Goal: Navigation & Orientation: Find specific page/section

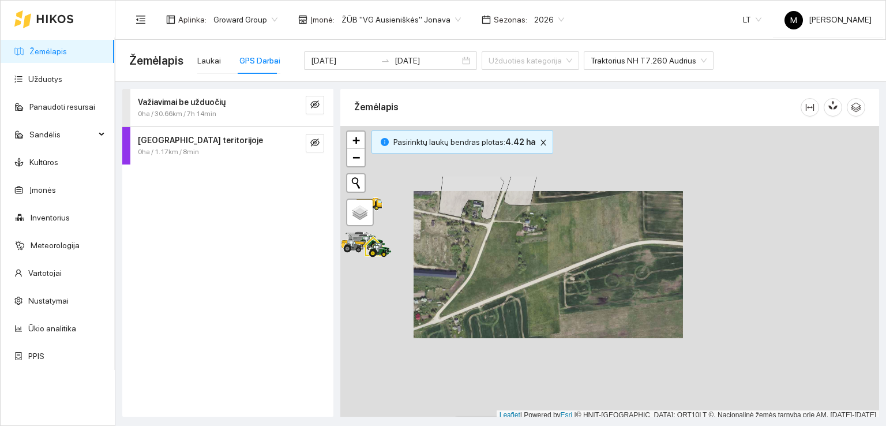
scroll to position [3, 0]
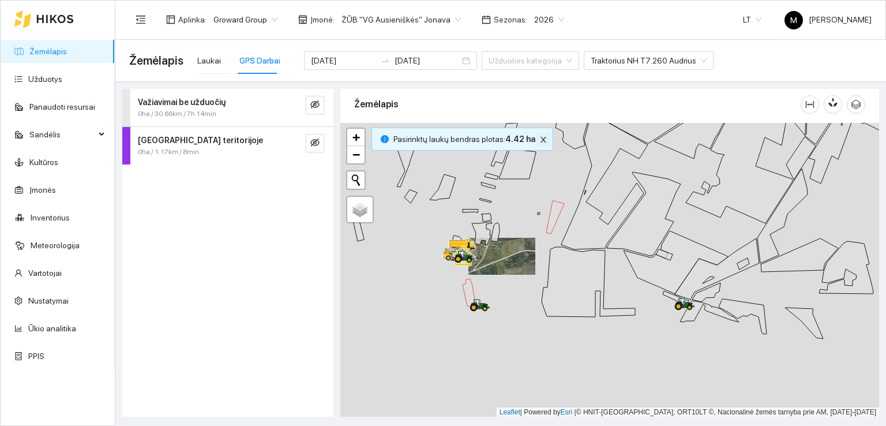
click at [540, 140] on icon "close" at bounding box center [543, 140] width 6 height 6
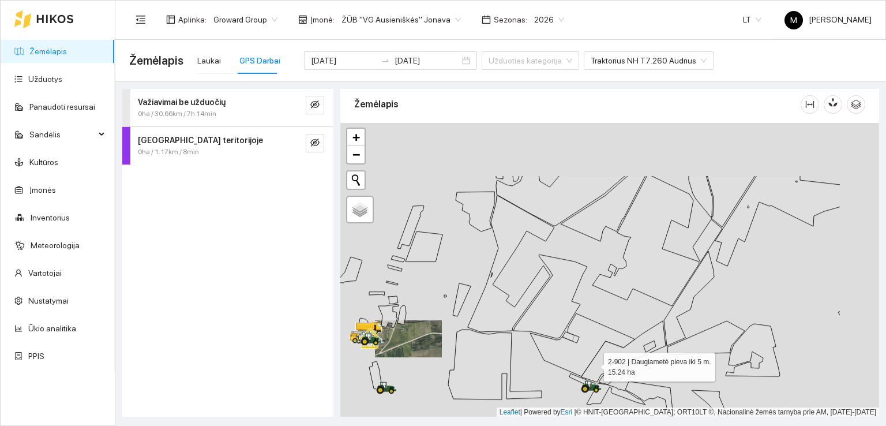
drag, startPoint x: 706, startPoint y: 263, endPoint x: 528, endPoint y: 428, distance: 243.2
click at [528, 425] on html "Žemėlapis Užduotys Panaudoti resursai Sandėlis Kultūros Įmonės Inventorius Mete…" at bounding box center [443, 213] width 886 height 426
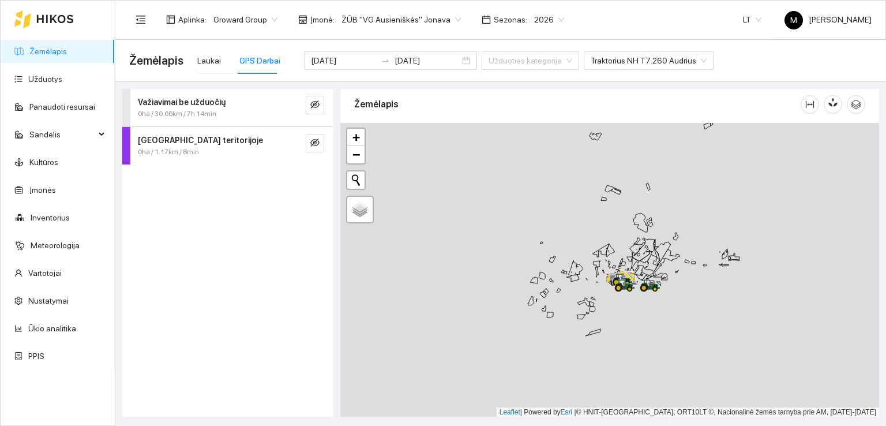
drag, startPoint x: 682, startPoint y: 221, endPoint x: 461, endPoint y: 390, distance: 278.6
click at [461, 390] on div at bounding box center [609, 270] width 539 height 294
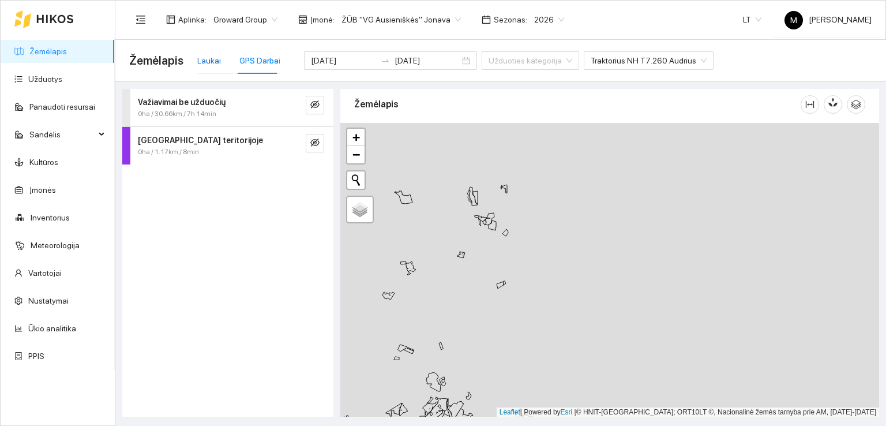
click at [210, 58] on div "Laukai" at bounding box center [209, 60] width 24 height 13
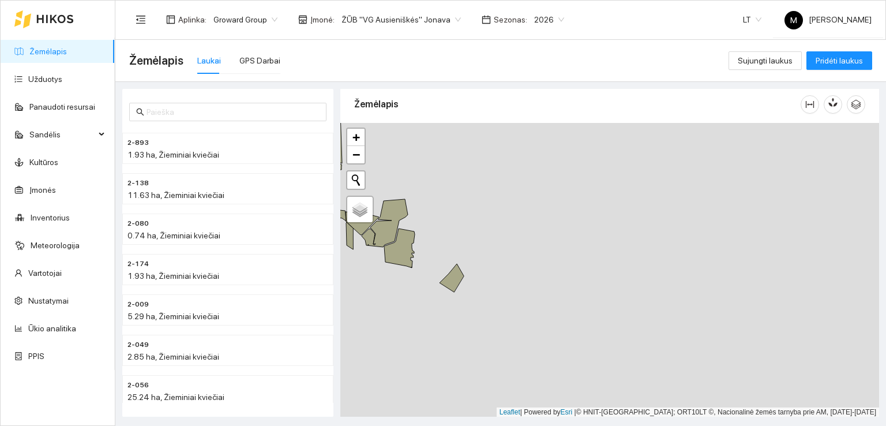
drag, startPoint x: 472, startPoint y: 344, endPoint x: 625, endPoint y: 131, distance: 261.9
click at [625, 131] on div at bounding box center [609, 270] width 539 height 294
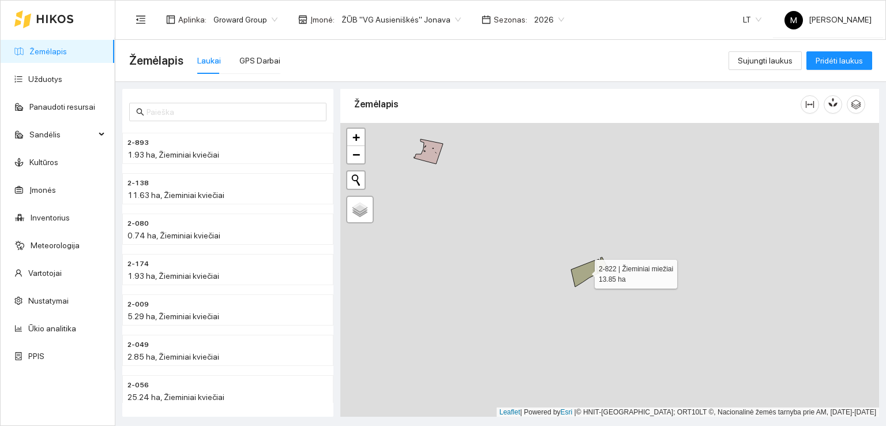
click at [584, 270] on icon at bounding box center [584, 273] width 27 height 27
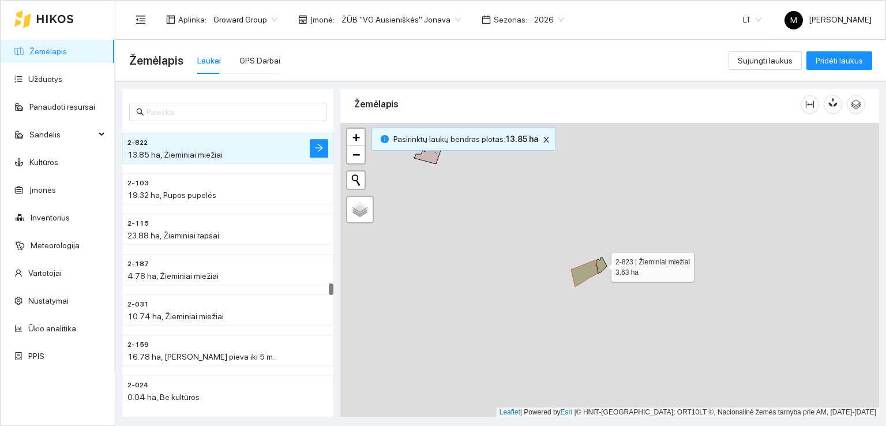
click at [601, 264] on icon at bounding box center [601, 265] width 11 height 16
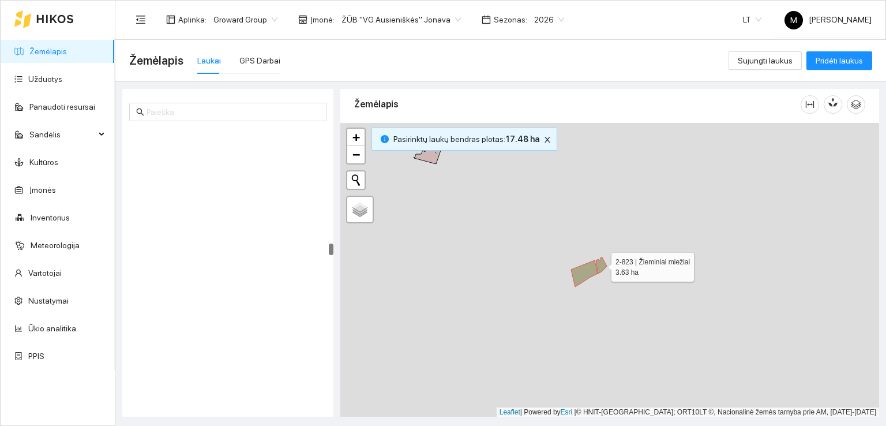
scroll to position [2940, 0]
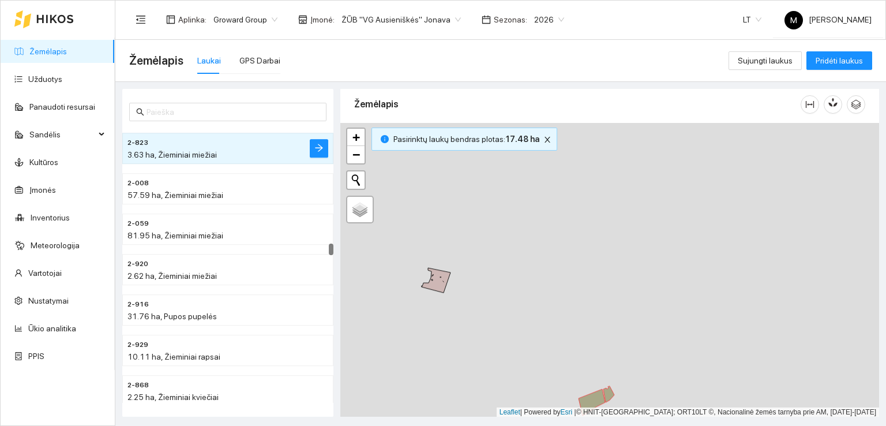
drag, startPoint x: 638, startPoint y: 187, endPoint x: 640, endPoint y: 414, distance: 226.1
click at [640, 414] on div at bounding box center [609, 270] width 539 height 294
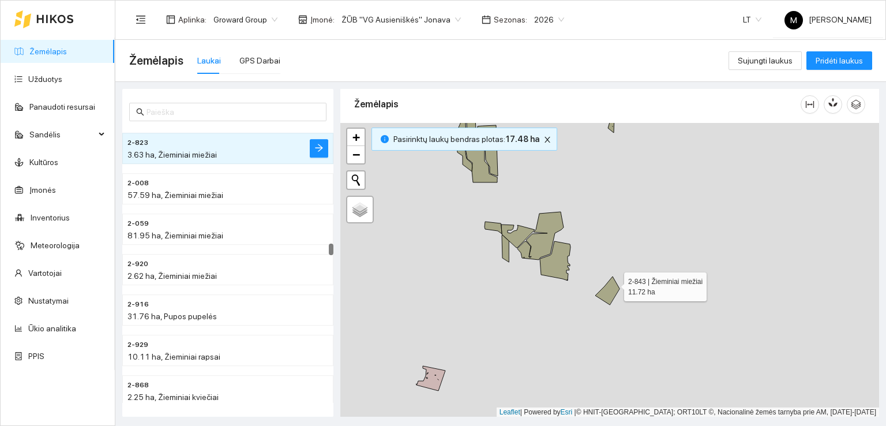
click at [614, 283] on icon at bounding box center [607, 290] width 24 height 28
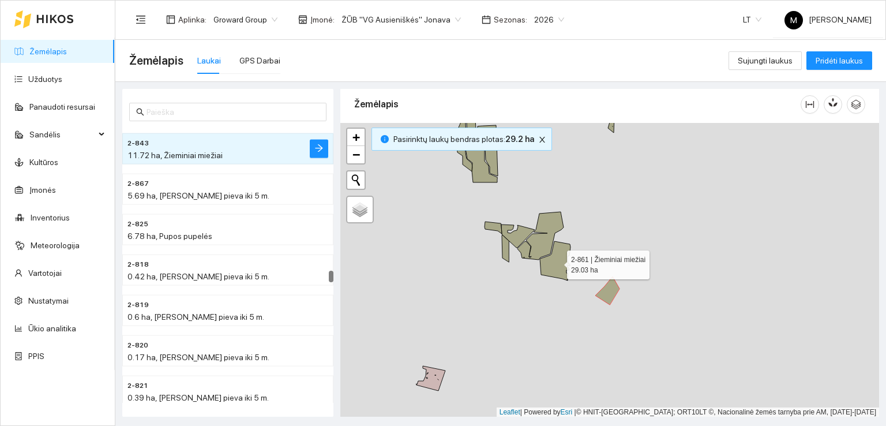
click at [547, 257] on icon at bounding box center [555, 260] width 31 height 39
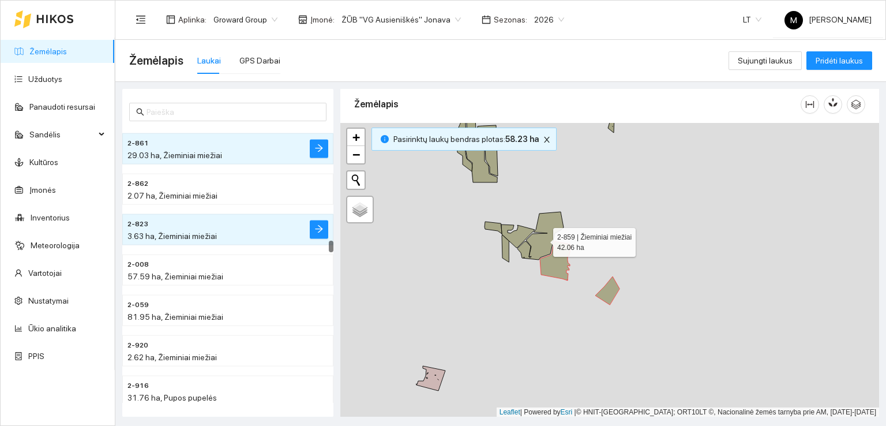
click at [542, 239] on icon at bounding box center [540, 236] width 46 height 48
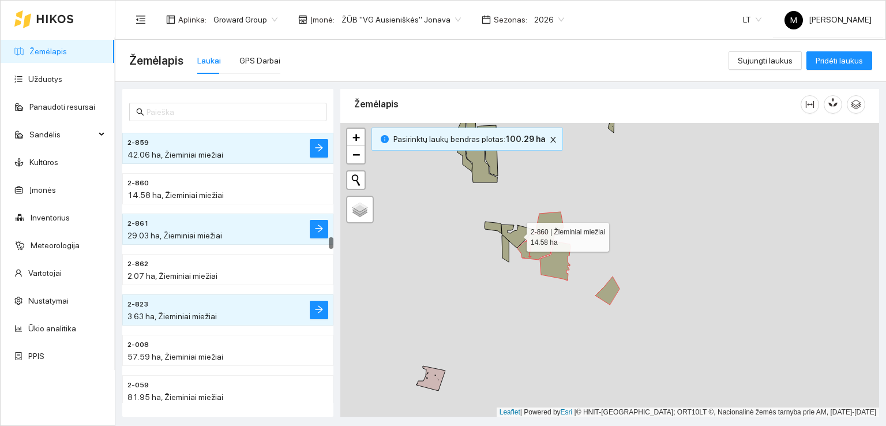
click at [517, 236] on icon at bounding box center [517, 235] width 33 height 23
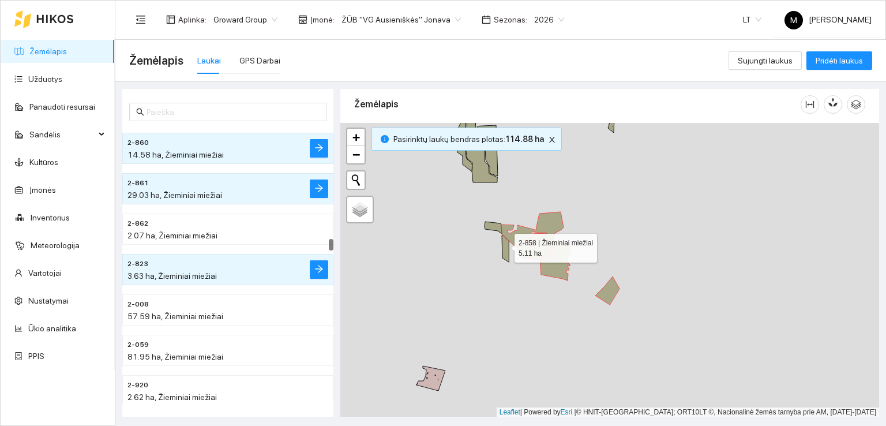
click at [504, 245] on icon at bounding box center [505, 248] width 7 height 27
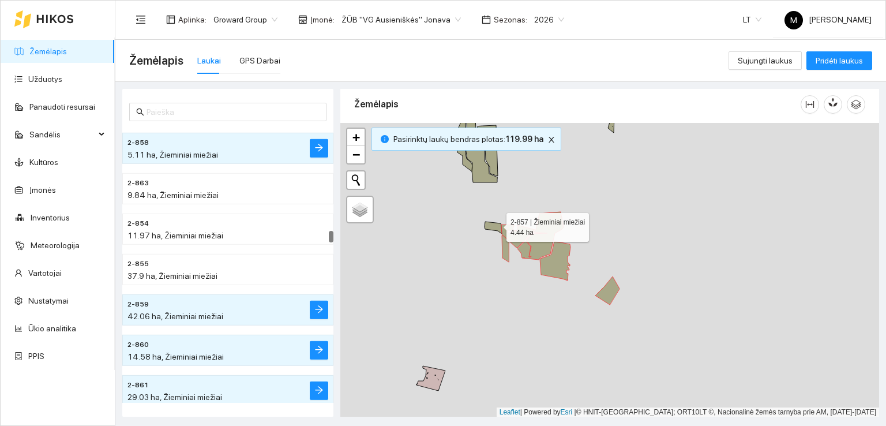
click at [496, 224] on icon at bounding box center [492, 227] width 17 height 12
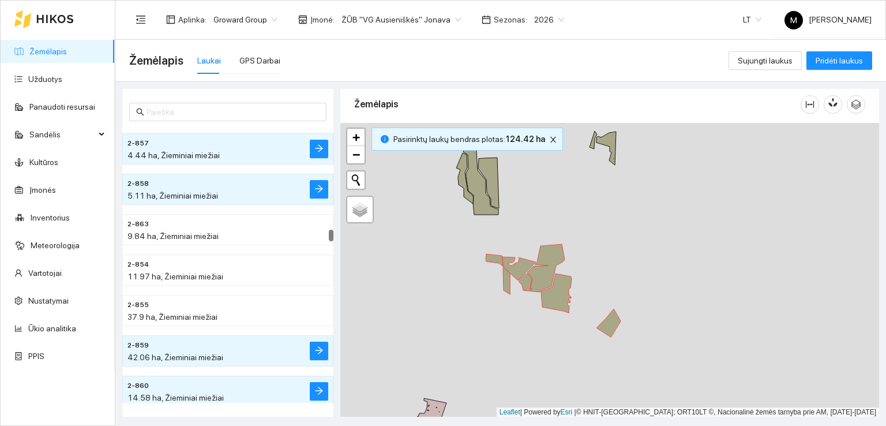
drag, startPoint x: 490, startPoint y: 209, endPoint x: 520, endPoint y: 394, distance: 187.4
click at [520, 394] on div at bounding box center [609, 270] width 539 height 294
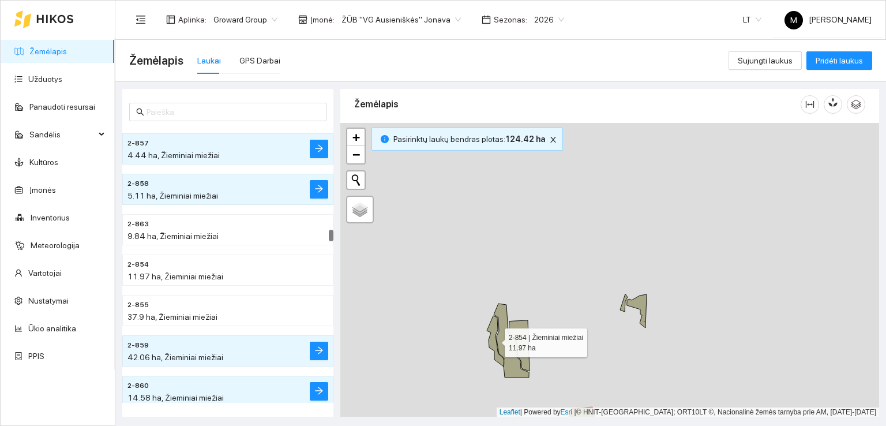
click at [491, 330] on icon at bounding box center [495, 340] width 17 height 51
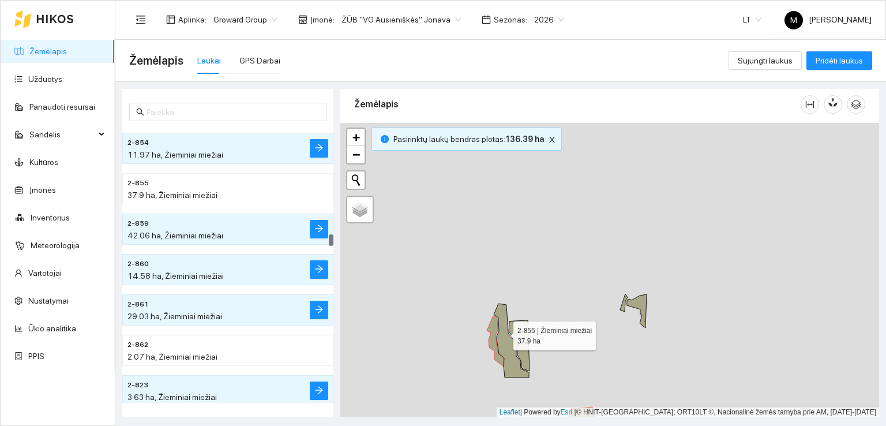
click at [503, 332] on icon at bounding box center [511, 340] width 35 height 74
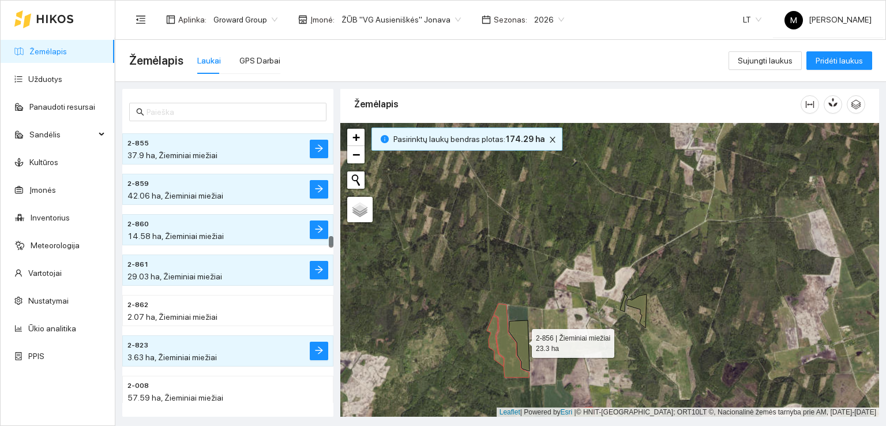
click at [518, 333] on icon at bounding box center [519, 345] width 21 height 51
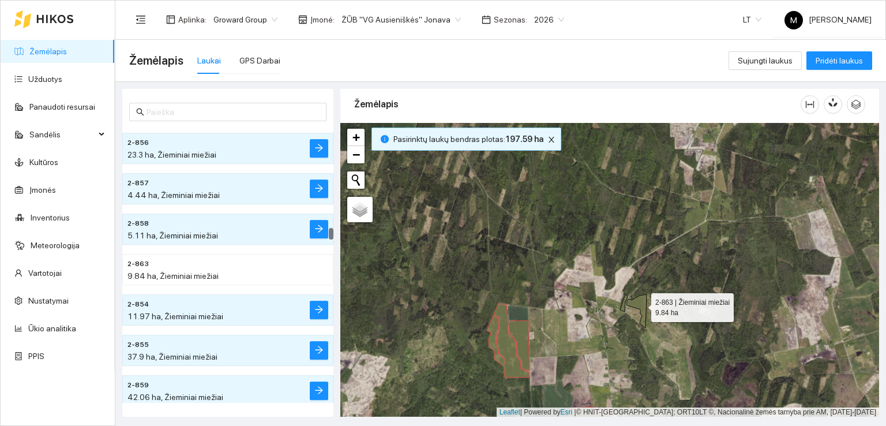
click at [641, 304] on icon at bounding box center [637, 310] width 20 height 33
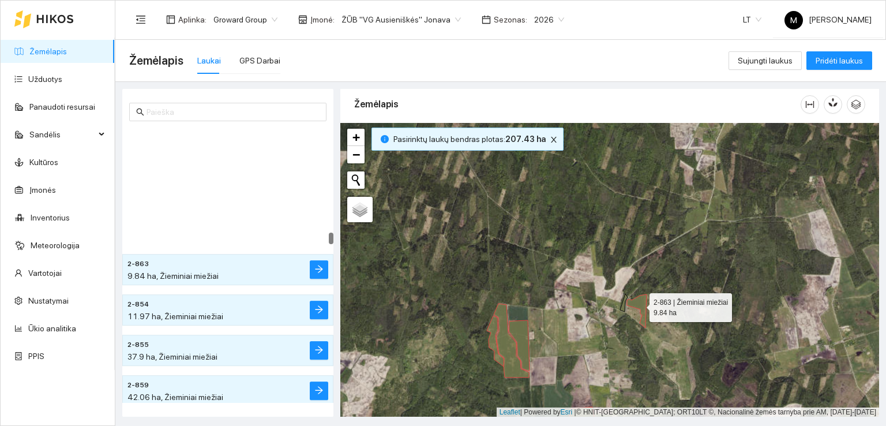
scroll to position [2658, 0]
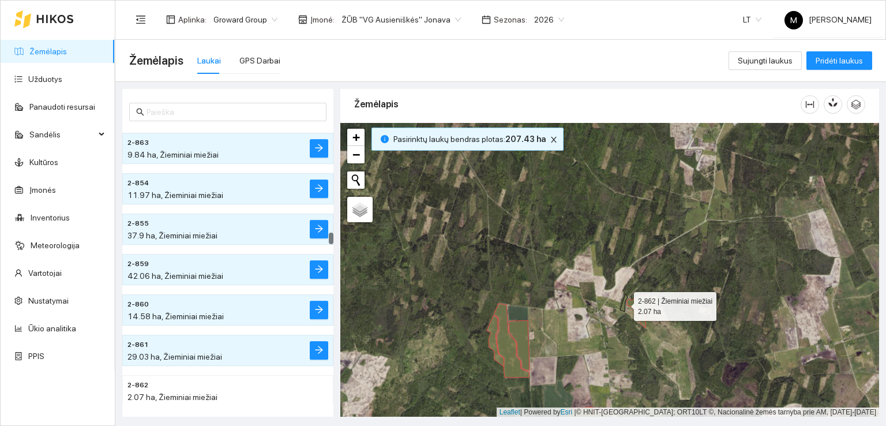
click at [623, 308] on icon at bounding box center [623, 303] width 7 height 18
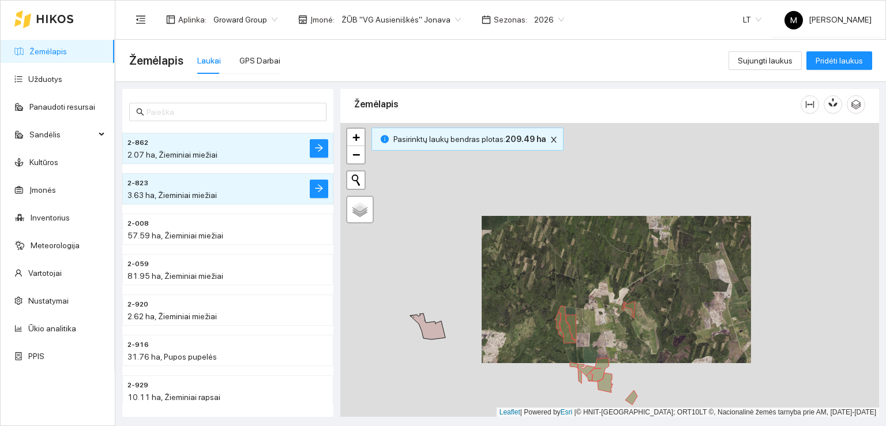
drag, startPoint x: 569, startPoint y: 373, endPoint x: 592, endPoint y: 227, distance: 147.6
click at [592, 227] on div at bounding box center [609, 270] width 539 height 294
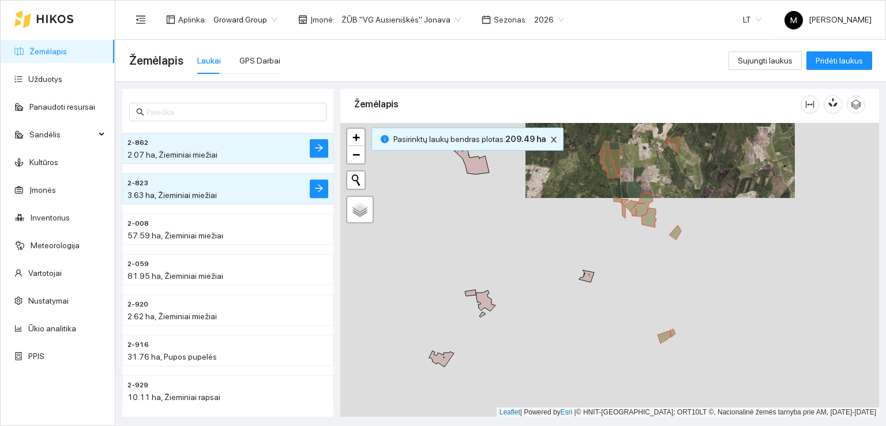
drag, startPoint x: 628, startPoint y: 368, endPoint x: 582, endPoint y: 230, distance: 145.2
click at [582, 231] on div at bounding box center [609, 270] width 539 height 294
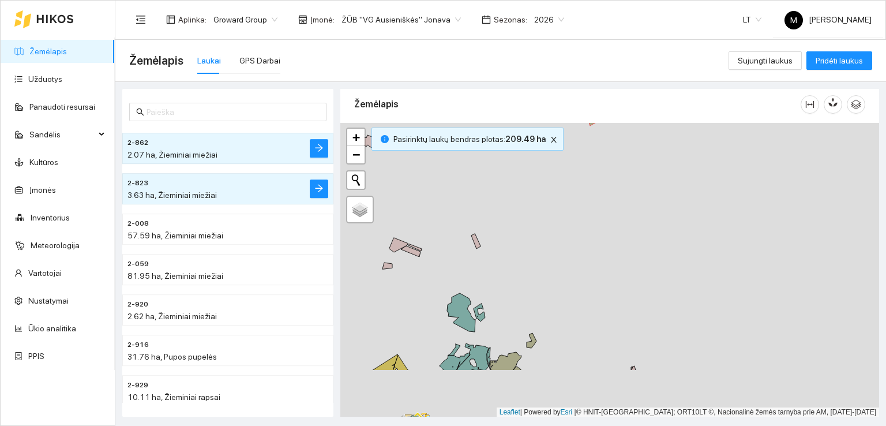
drag, startPoint x: 550, startPoint y: 360, endPoint x: 517, endPoint y: 236, distance: 128.8
click at [517, 237] on div at bounding box center [609, 270] width 539 height 294
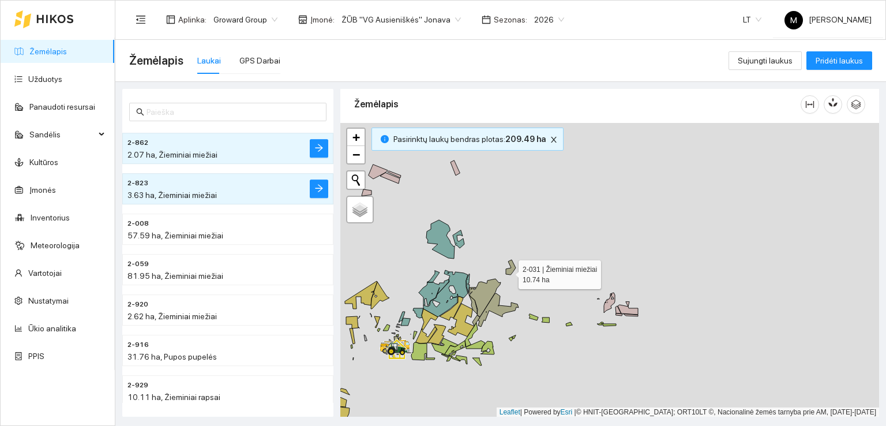
click at [508, 271] on icon at bounding box center [511, 267] width 10 height 15
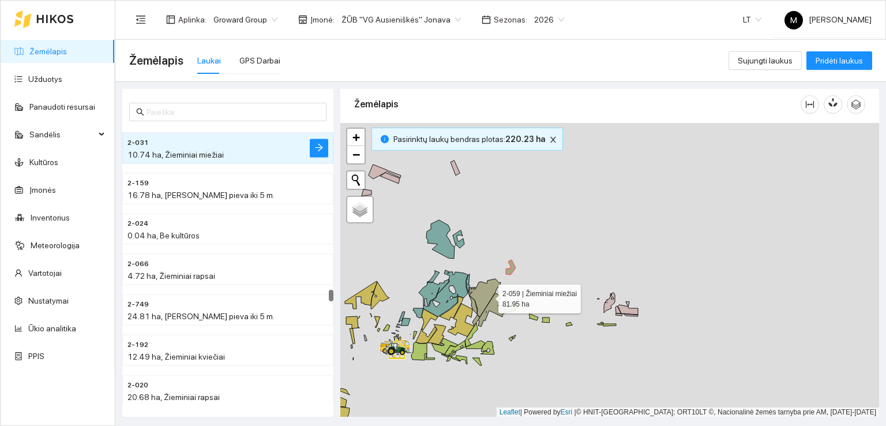
click at [488, 295] on icon at bounding box center [484, 298] width 32 height 38
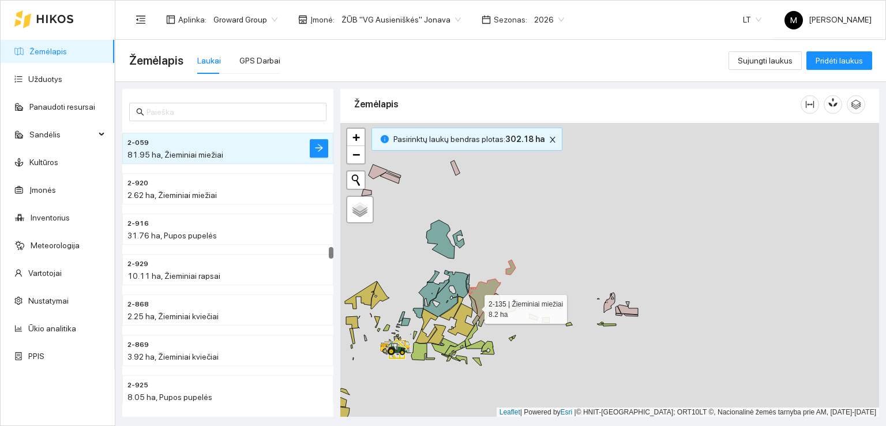
click at [474, 306] on icon at bounding box center [473, 304] width 8 height 19
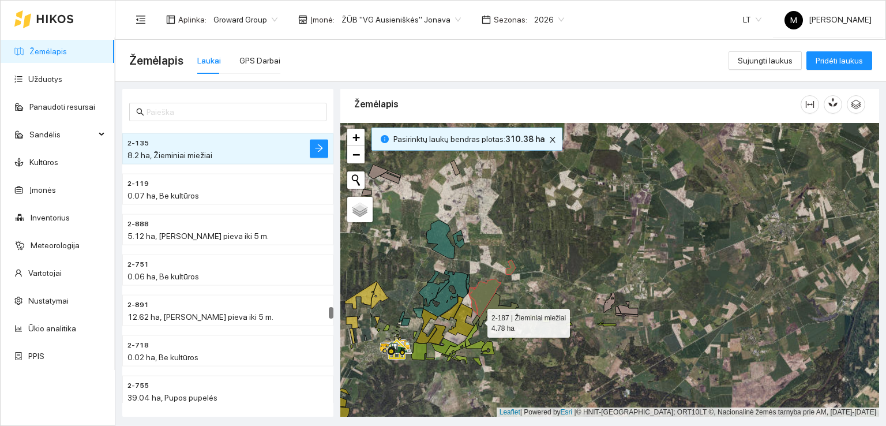
click at [477, 320] on icon at bounding box center [475, 320] width 7 height 10
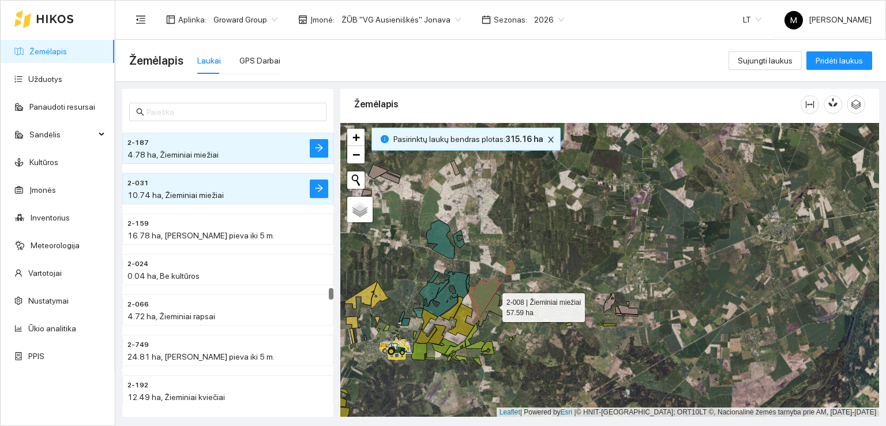
click at [492, 304] on icon at bounding box center [498, 309] width 40 height 33
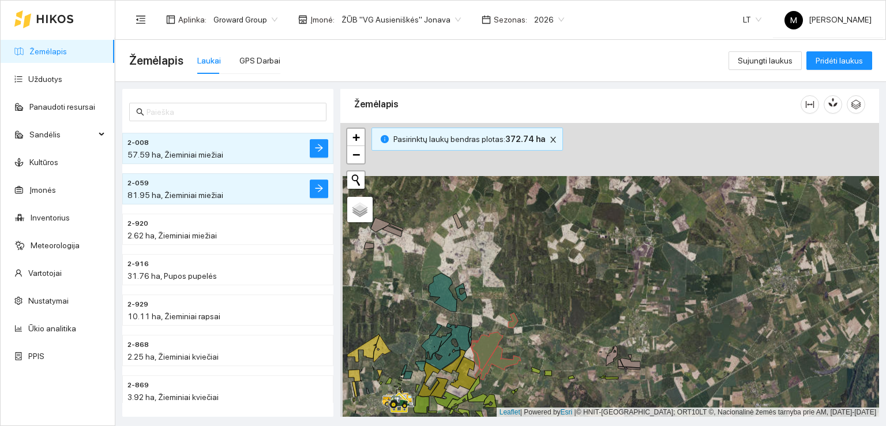
drag, startPoint x: 535, startPoint y: 270, endPoint x: 535, endPoint y: 339, distance: 68.6
click at [535, 338] on div at bounding box center [609, 270] width 539 height 294
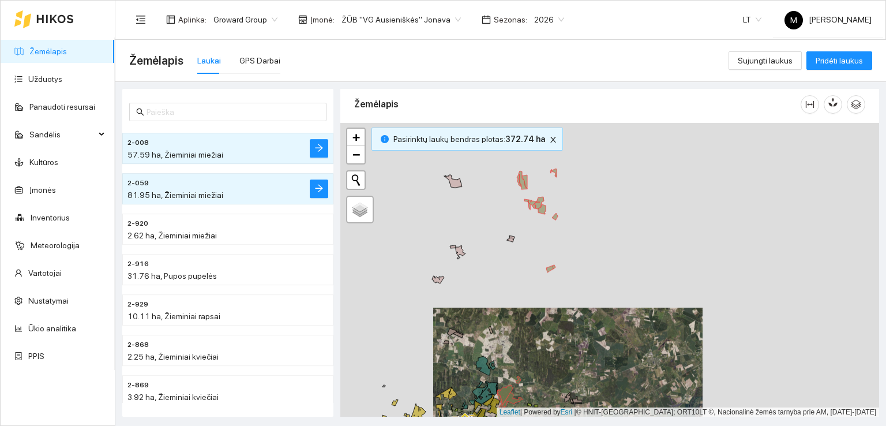
drag, startPoint x: 558, startPoint y: 290, endPoint x: 550, endPoint y: 349, distance: 59.5
click at [550, 349] on div at bounding box center [609, 270] width 539 height 294
click at [46, 160] on link "Kultūros" at bounding box center [43, 161] width 29 height 9
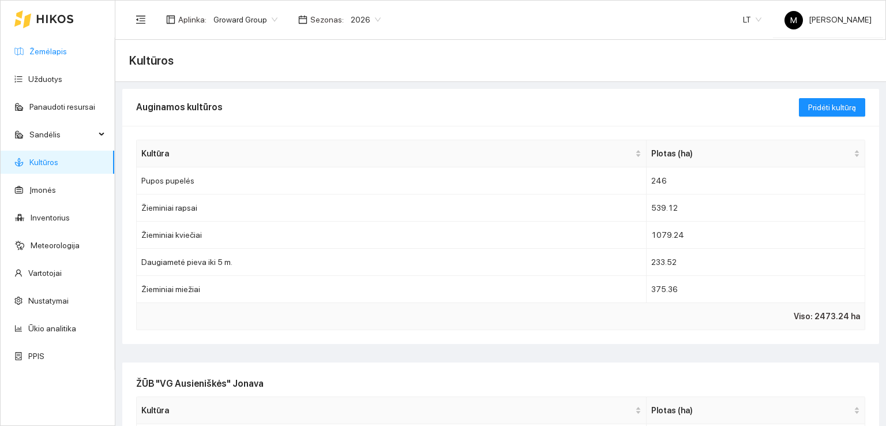
click at [48, 54] on link "Žemėlapis" at bounding box center [47, 51] width 37 height 9
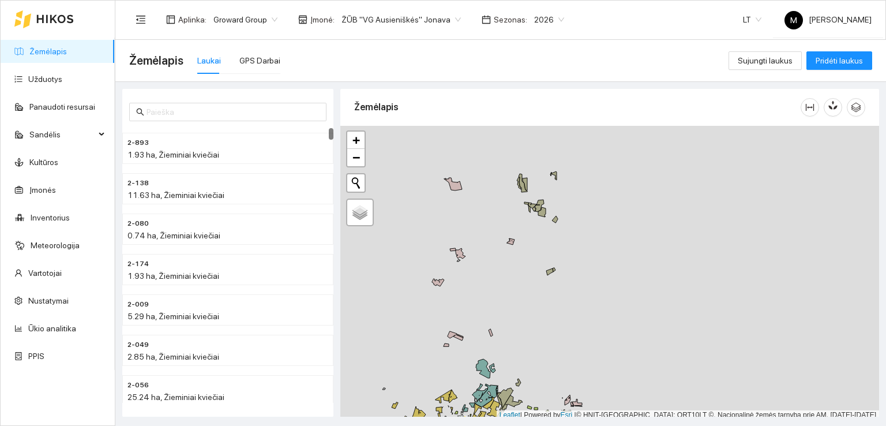
scroll to position [3, 0]
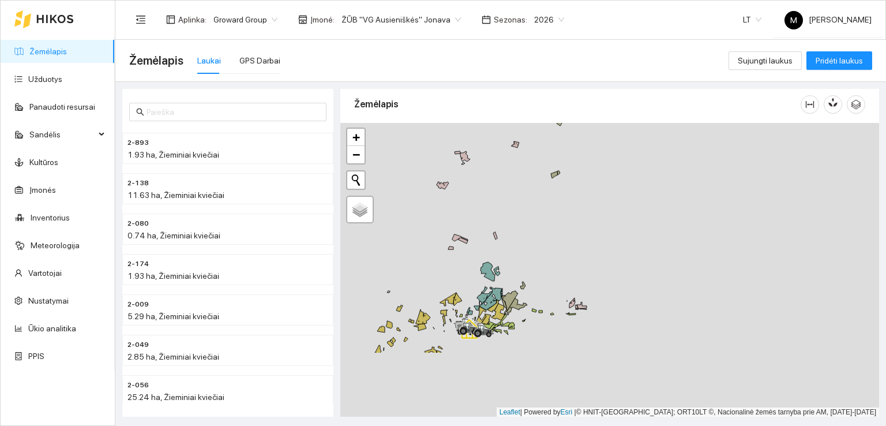
drag, startPoint x: 481, startPoint y: 339, endPoint x: 483, endPoint y: 233, distance: 106.1
click at [483, 234] on div at bounding box center [609, 270] width 539 height 294
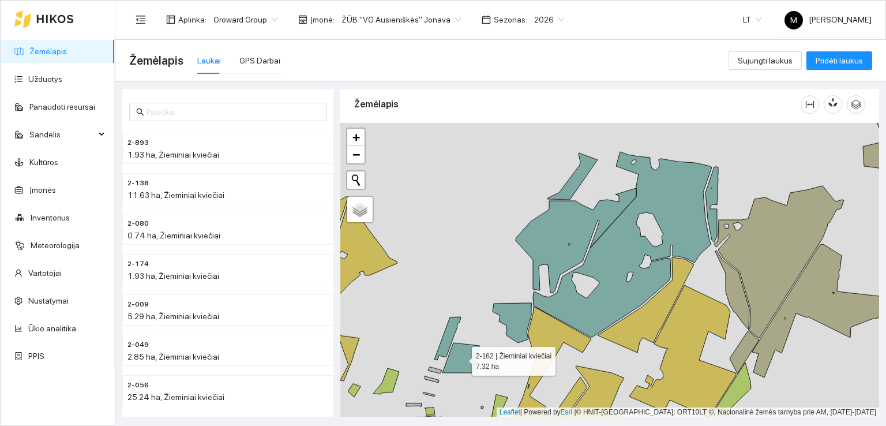
drag, startPoint x: 453, startPoint y: 343, endPoint x: 467, endPoint y: 192, distance: 151.2
click at [467, 343] on icon at bounding box center [460, 358] width 37 height 30
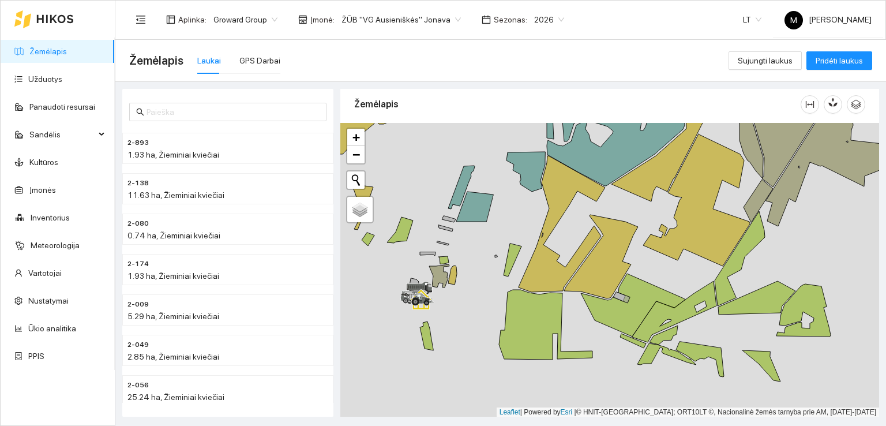
click at [439, 283] on div at bounding box center [609, 270] width 539 height 294
click at [439, 276] on icon at bounding box center [439, 275] width 20 height 23
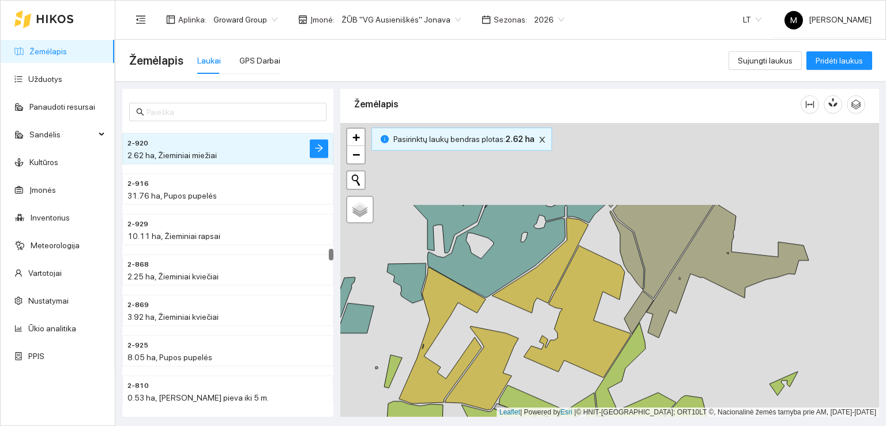
drag, startPoint x: 561, startPoint y: 234, endPoint x: 512, endPoint y: 322, distance: 100.9
click at [415, 362] on div at bounding box center [609, 270] width 539 height 294
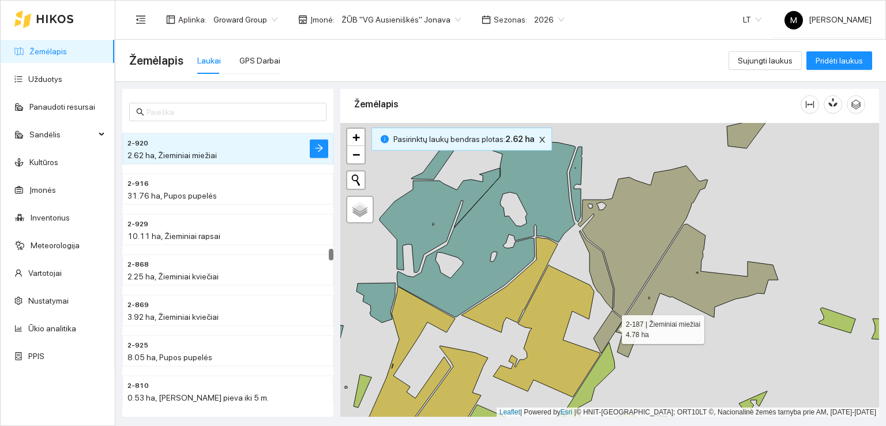
click at [611, 326] on icon at bounding box center [607, 331] width 29 height 43
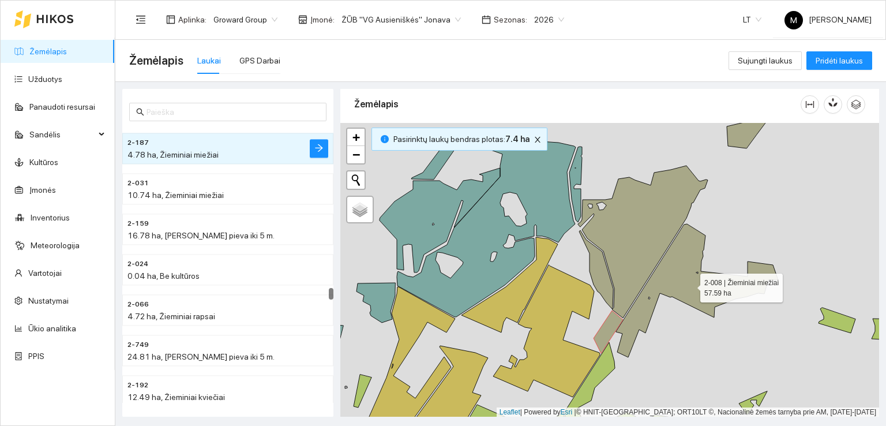
click at [634, 318] on icon at bounding box center [697, 290] width 162 height 133
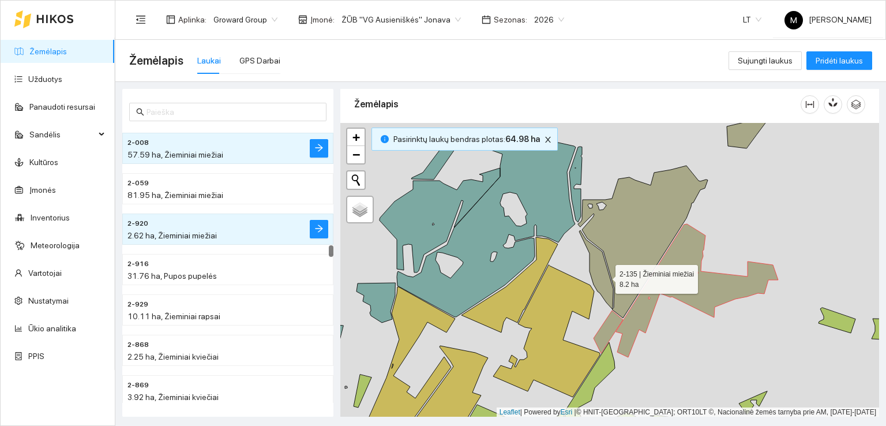
click at [605, 274] on icon at bounding box center [596, 269] width 34 height 78
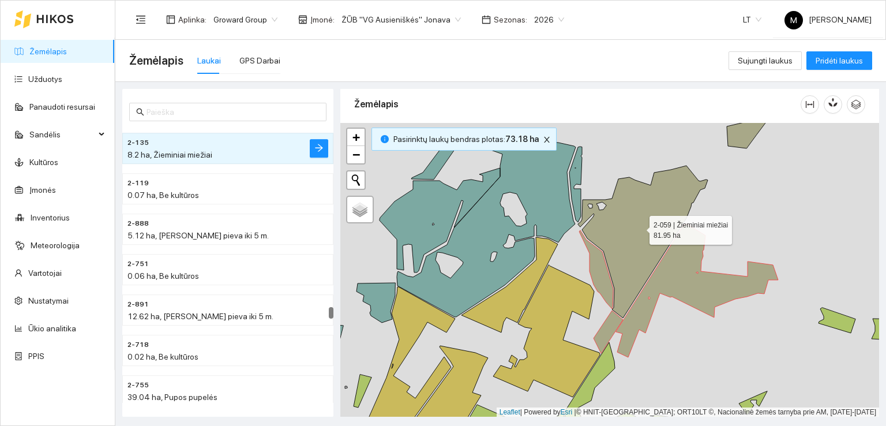
click at [632, 235] on icon at bounding box center [643, 242] width 130 height 152
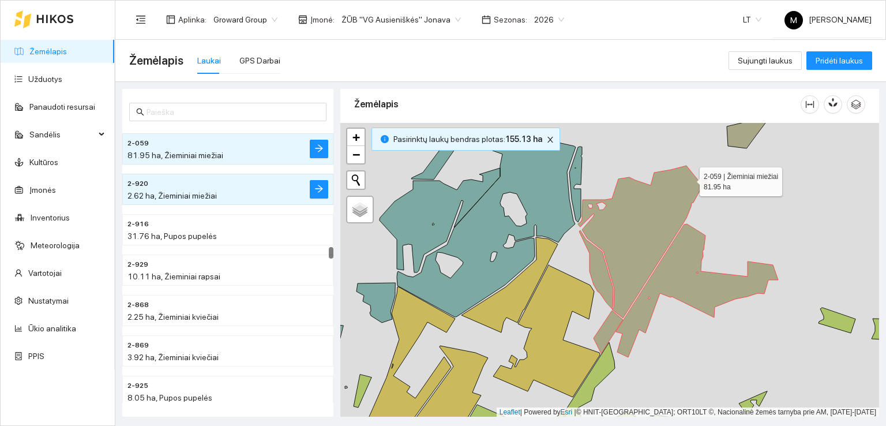
drag, startPoint x: 689, startPoint y: 178, endPoint x: 559, endPoint y: 333, distance: 201.8
click at [578, 318] on icon at bounding box center [643, 242] width 130 height 152
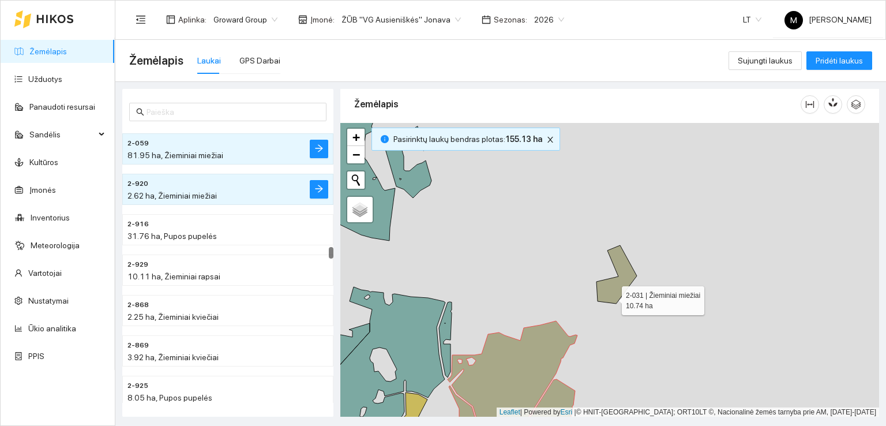
click at [613, 296] on icon at bounding box center [616, 274] width 40 height 58
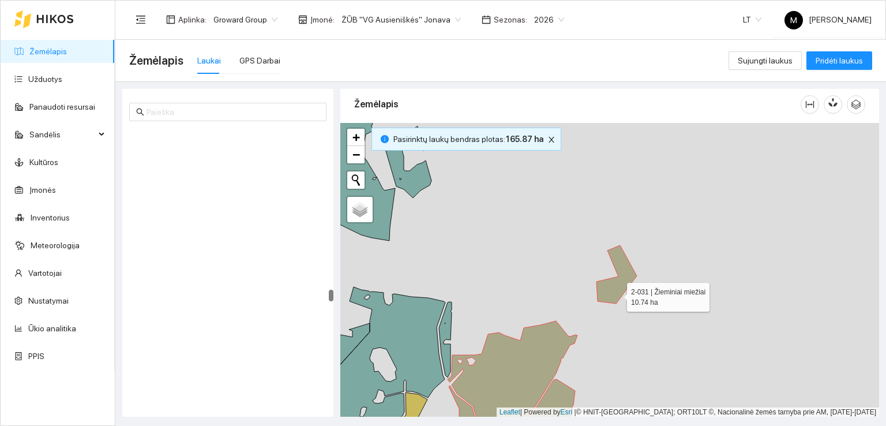
scroll to position [4109, 0]
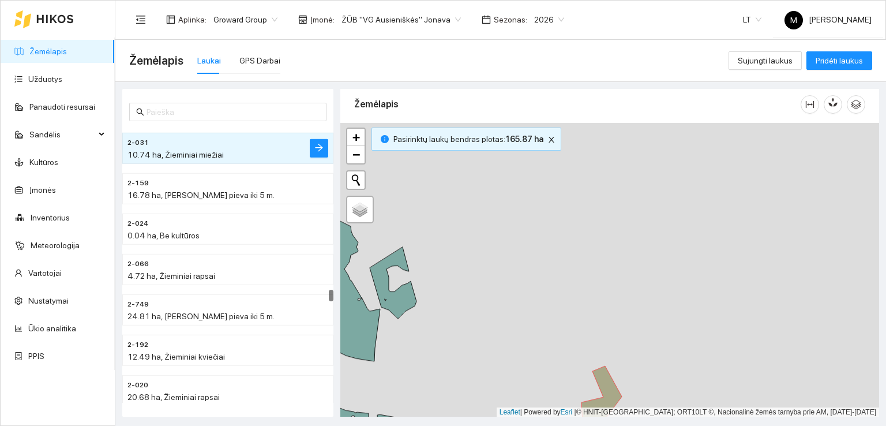
drag, startPoint x: 694, startPoint y: 221, endPoint x: 653, endPoint y: 448, distance: 230.3
click at [653, 425] on html "Žemėlapis Užduotys Panaudoti resursai Sandėlis Kultūros Įmonės Inventorius Mete…" at bounding box center [443, 213] width 886 height 426
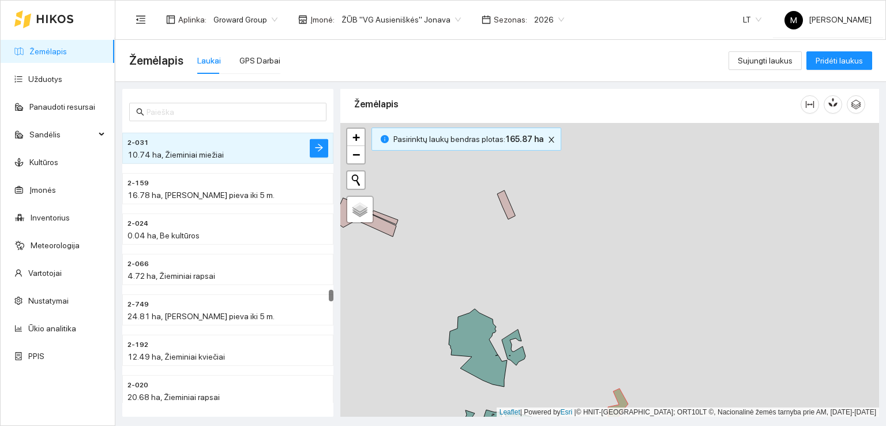
drag, startPoint x: 661, startPoint y: 277, endPoint x: 621, endPoint y: 378, distance: 108.7
click at [621, 378] on div at bounding box center [609, 270] width 539 height 294
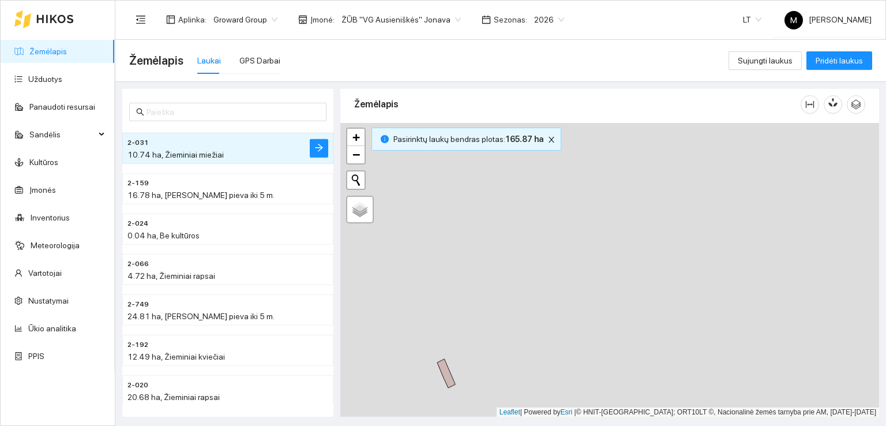
drag, startPoint x: 651, startPoint y: 287, endPoint x: 620, endPoint y: 384, distance: 101.6
click at [620, 384] on div at bounding box center [609, 270] width 539 height 294
drag, startPoint x: 667, startPoint y: 227, endPoint x: 655, endPoint y: 360, distance: 134.3
click at [655, 360] on div at bounding box center [609, 270] width 539 height 294
click at [660, 300] on icon at bounding box center [655, 300] width 27 height 27
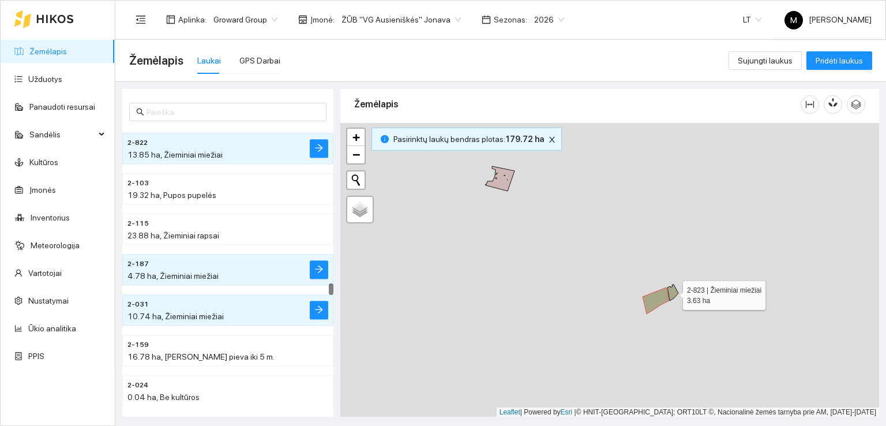
click at [674, 287] on icon at bounding box center [672, 292] width 11 height 16
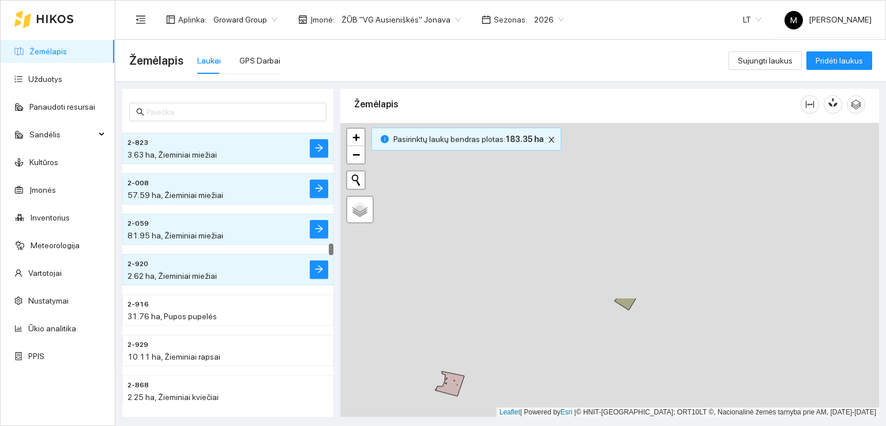
drag, startPoint x: 603, startPoint y: 220, endPoint x: 530, endPoint y: 448, distance: 239.1
click at [530, 425] on html "Žemėlapis Užduotys Panaudoti resursai Sandėlis Kultūros Įmonės Inventorius Mete…" at bounding box center [443, 213] width 886 height 426
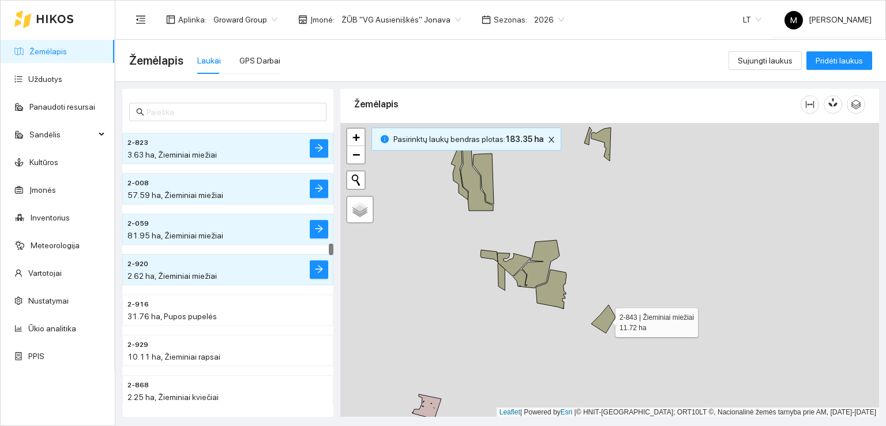
click at [607, 318] on icon at bounding box center [603, 319] width 24 height 28
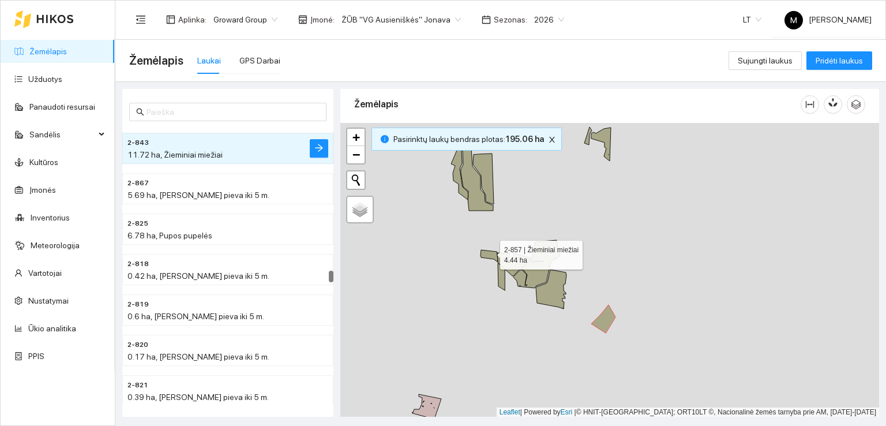
click at [490, 251] on icon at bounding box center [488, 256] width 17 height 12
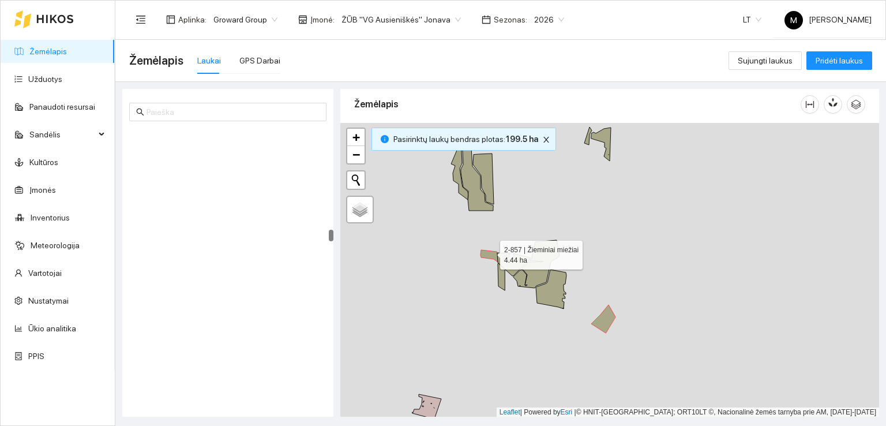
scroll to position [2577, 0]
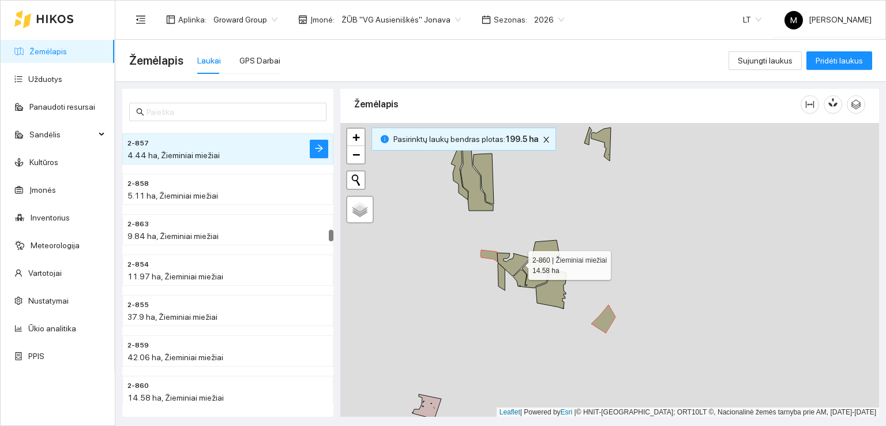
drag, startPoint x: 518, startPoint y: 261, endPoint x: 542, endPoint y: 256, distance: 24.8
click at [522, 262] on icon at bounding box center [513, 264] width 33 height 23
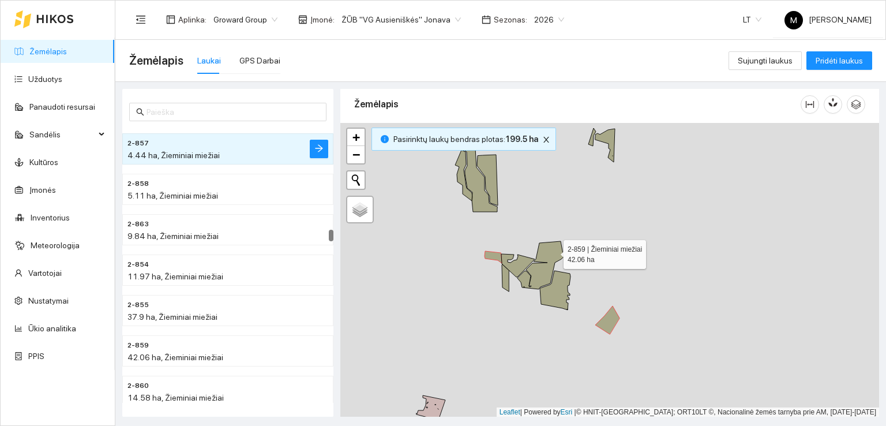
click at [553, 250] on icon at bounding box center [540, 265] width 46 height 48
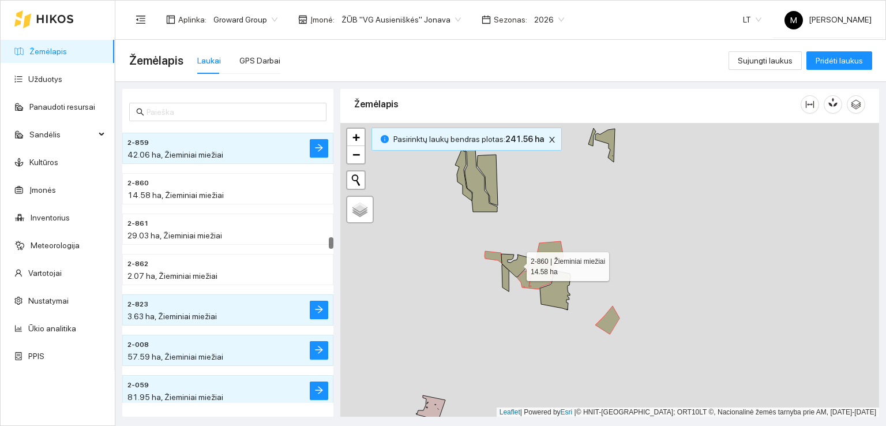
click at [523, 260] on icon at bounding box center [517, 265] width 33 height 23
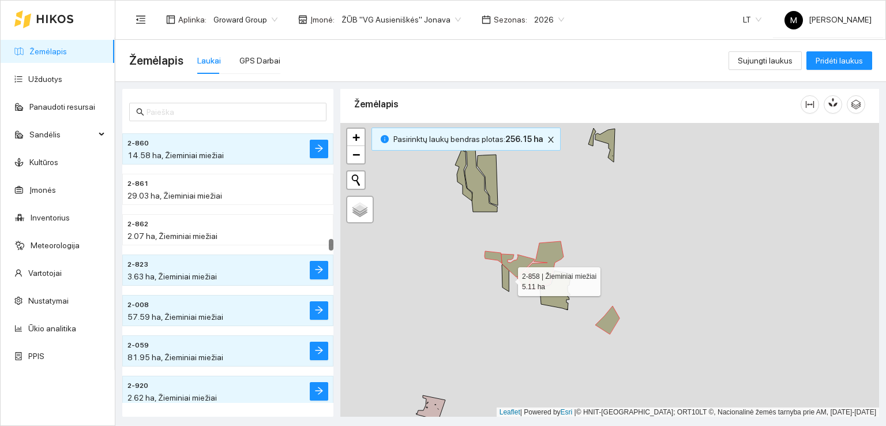
click at [508, 278] on icon at bounding box center [505, 277] width 7 height 27
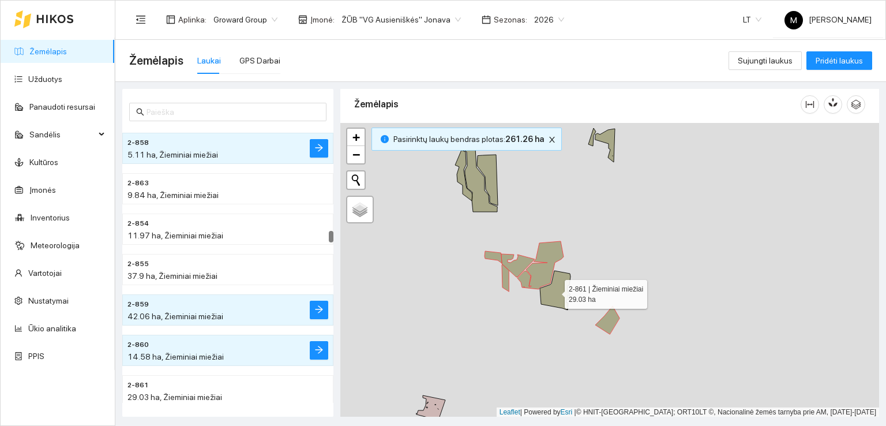
click at [555, 291] on icon at bounding box center [555, 289] width 31 height 39
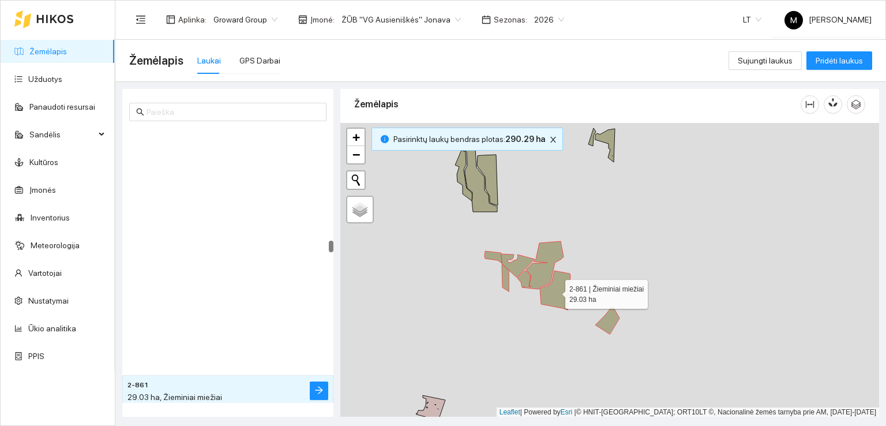
scroll to position [2860, 0]
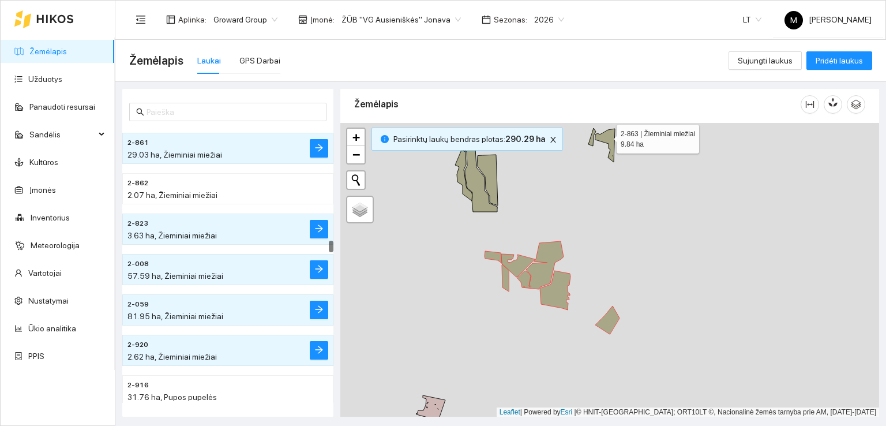
click at [607, 137] on icon at bounding box center [605, 145] width 20 height 33
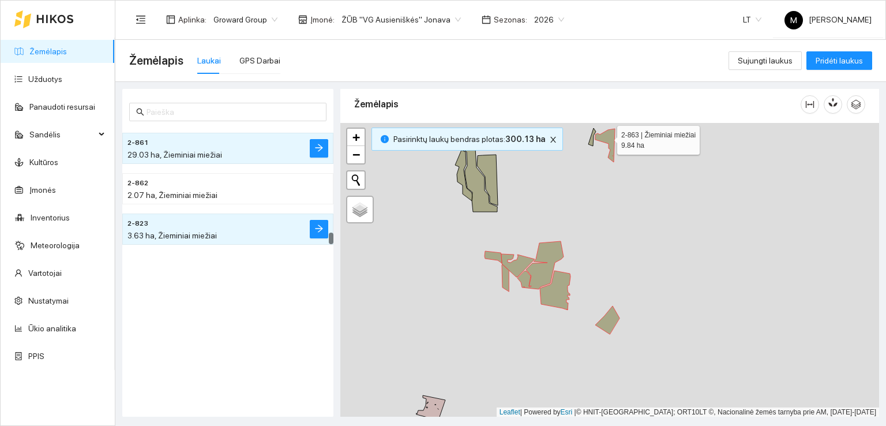
scroll to position [2658, 0]
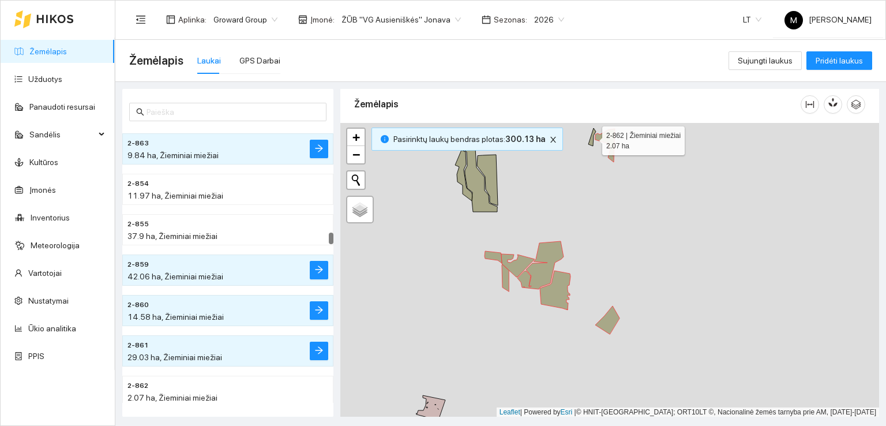
click at [591, 141] on icon at bounding box center [591, 137] width 7 height 18
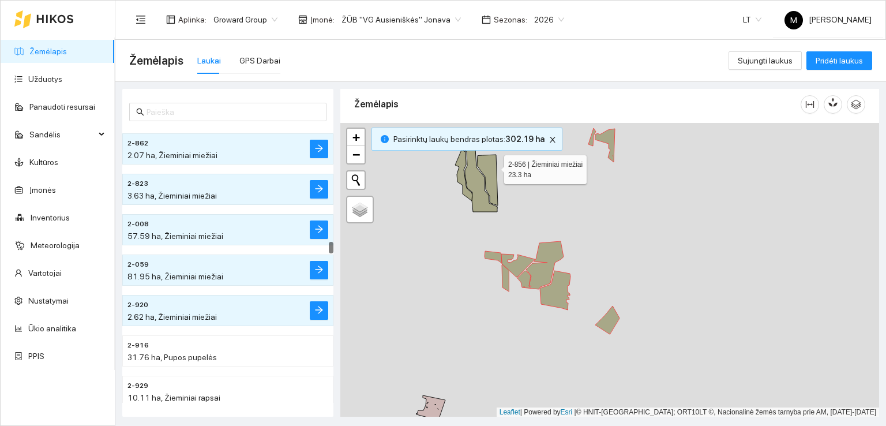
click at [494, 166] on icon at bounding box center [487, 180] width 21 height 51
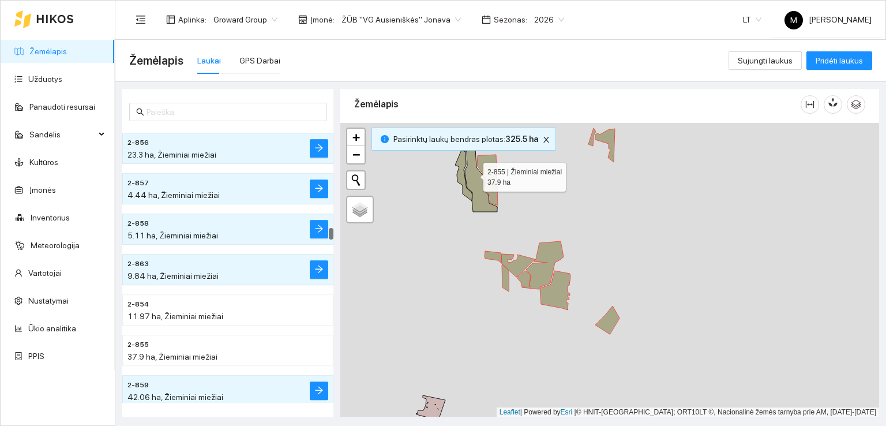
click at [473, 174] on icon at bounding box center [479, 175] width 35 height 74
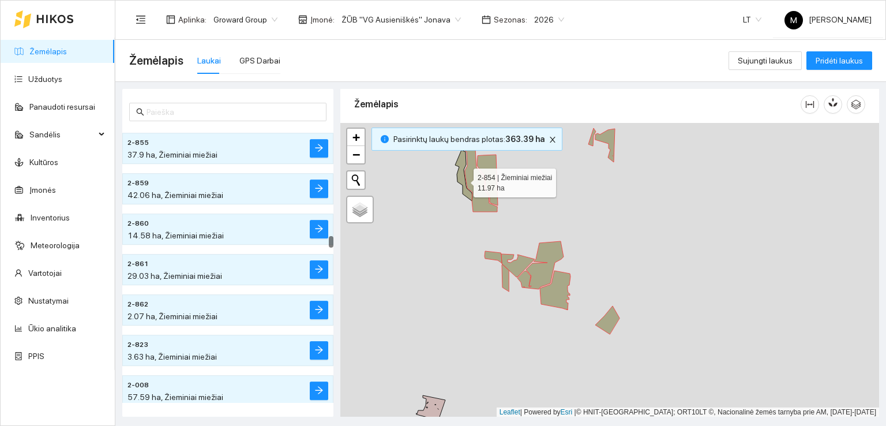
click at [463, 179] on icon at bounding box center [463, 175] width 17 height 51
